Goal: Transaction & Acquisition: Subscribe to service/newsletter

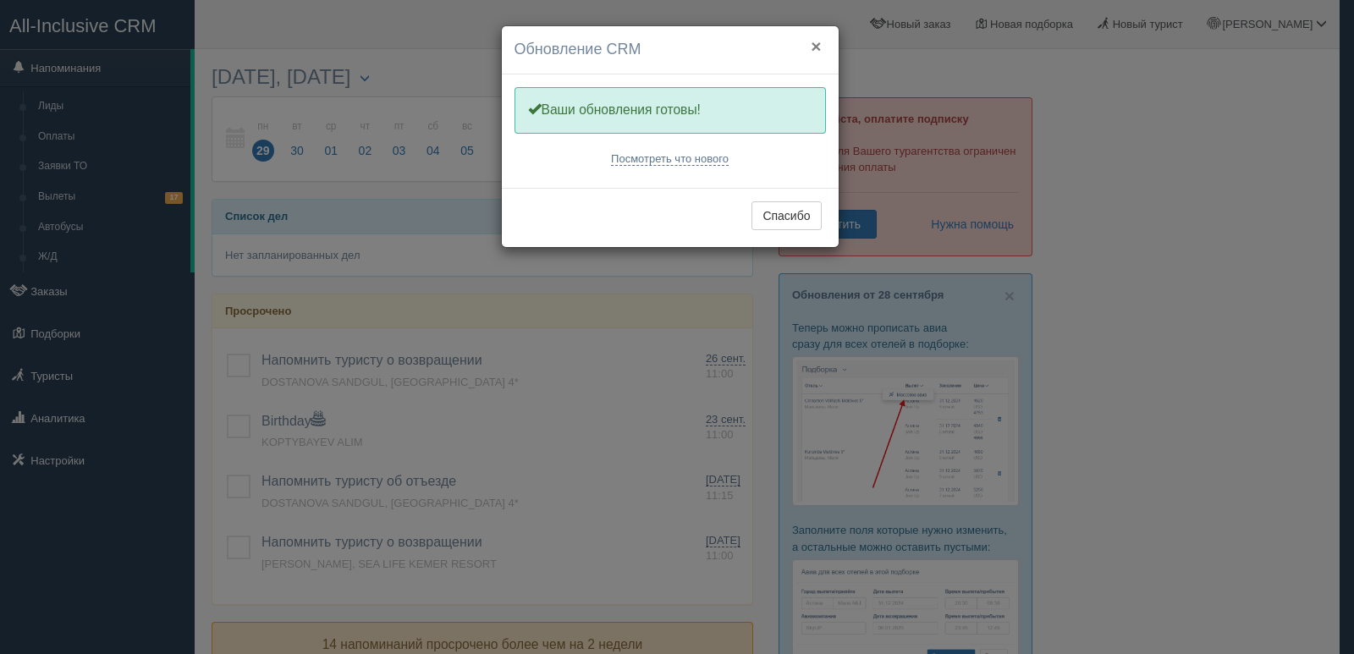
click at [815, 43] on button "×" at bounding box center [816, 46] width 10 height 18
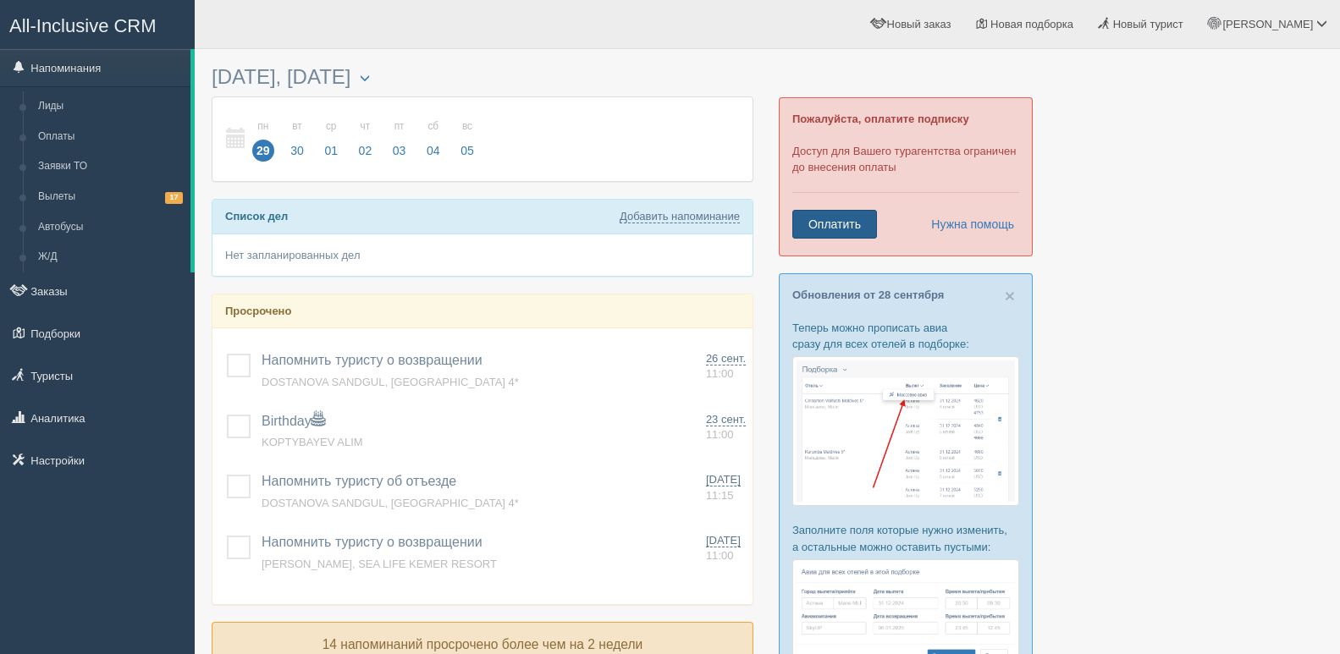
click at [824, 227] on link "Оплатить" at bounding box center [834, 224] width 85 height 29
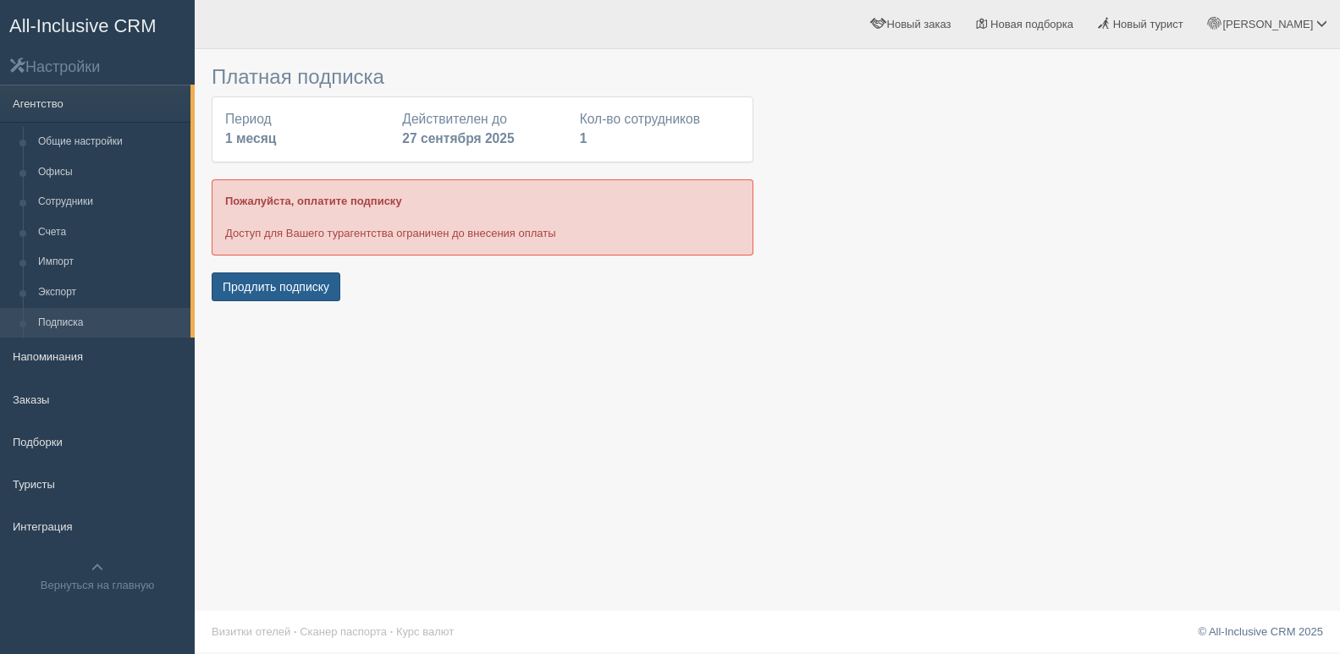
click at [268, 291] on button "Продлить подписку" at bounding box center [276, 287] width 129 height 29
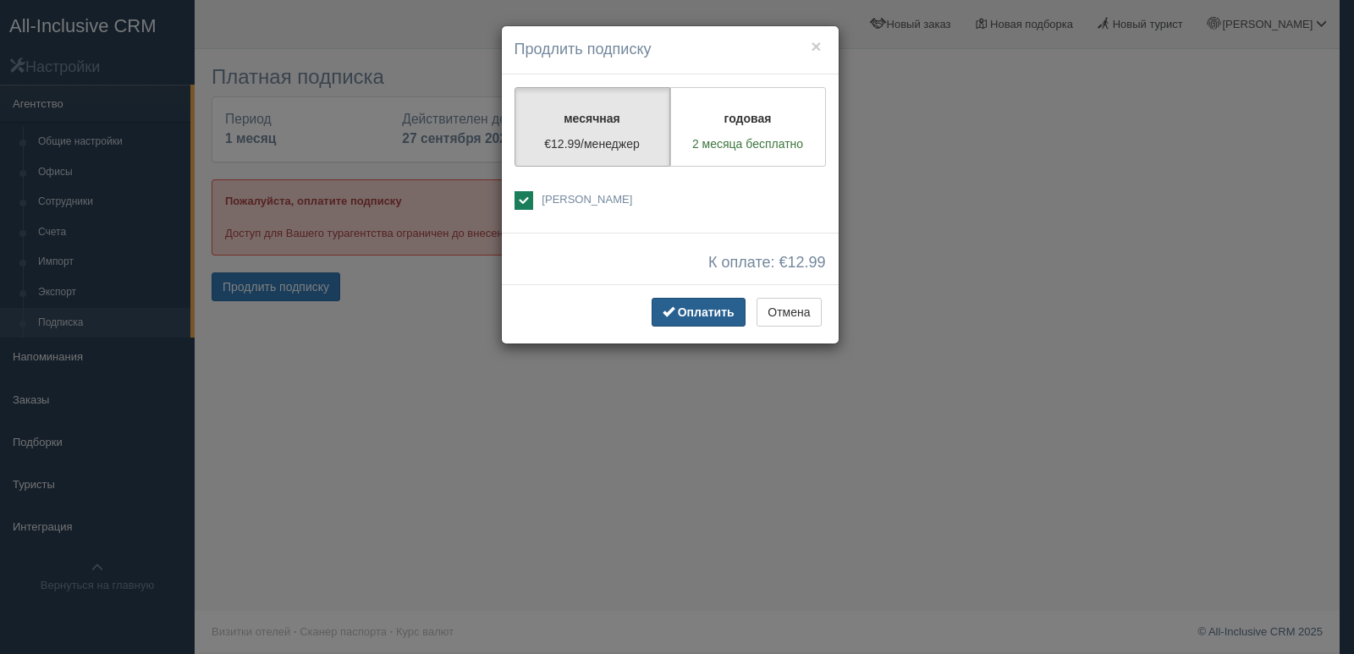
click at [713, 306] on span "Оплатить" at bounding box center [706, 313] width 57 height 14
